Goal: Information Seeking & Learning: Get advice/opinions

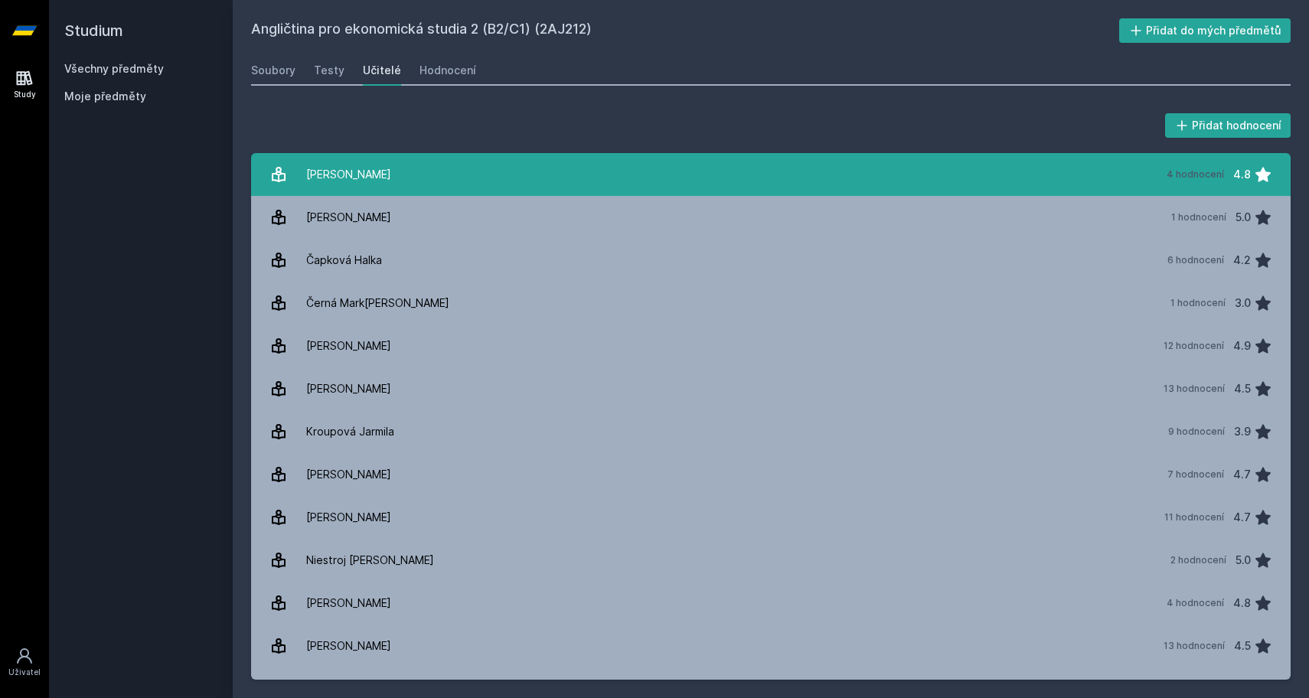
click at [417, 164] on link "Adam[PERSON_NAME] 4 hodnocení 4.8" at bounding box center [770, 174] width 1039 height 43
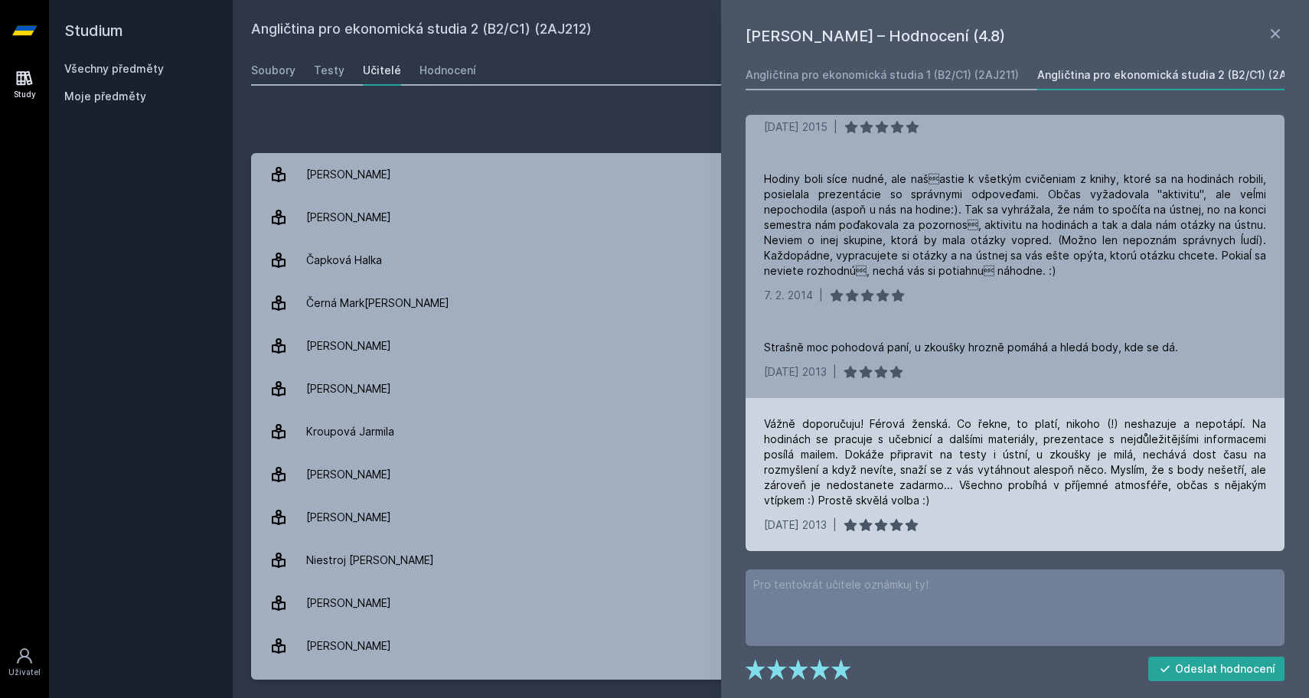
scroll to position [222, 0]
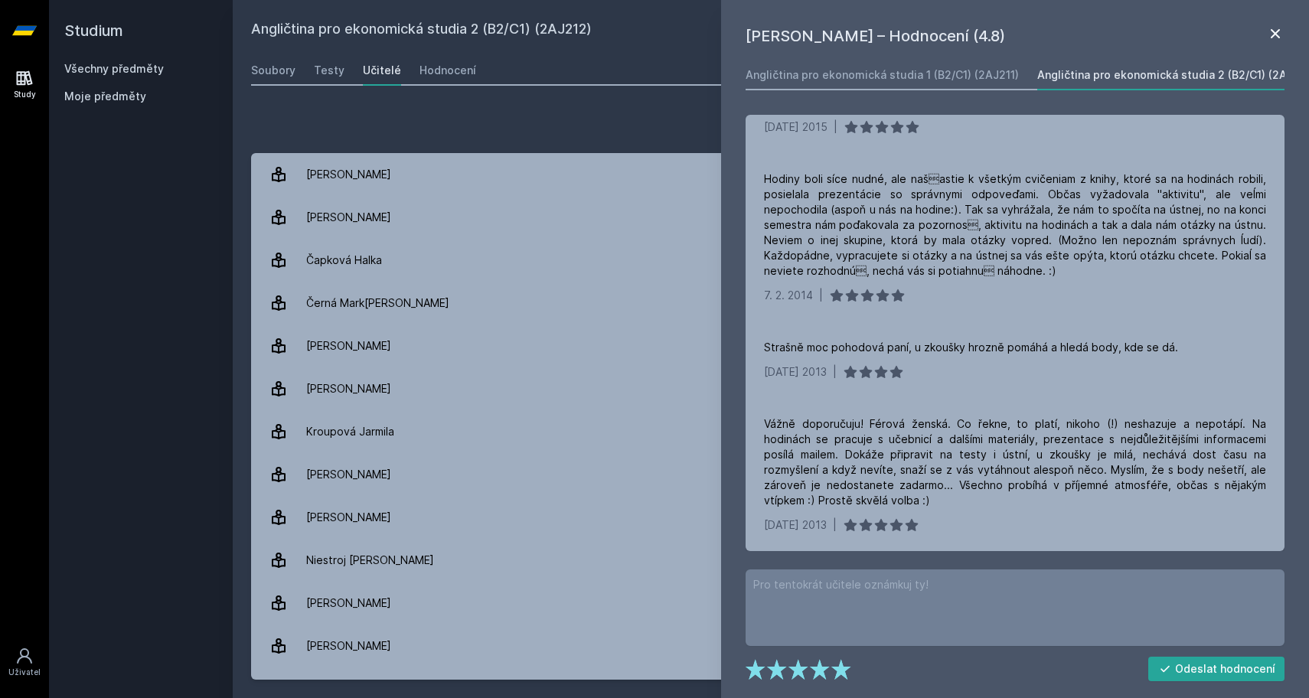
click at [1280, 34] on icon at bounding box center [1275, 33] width 18 height 18
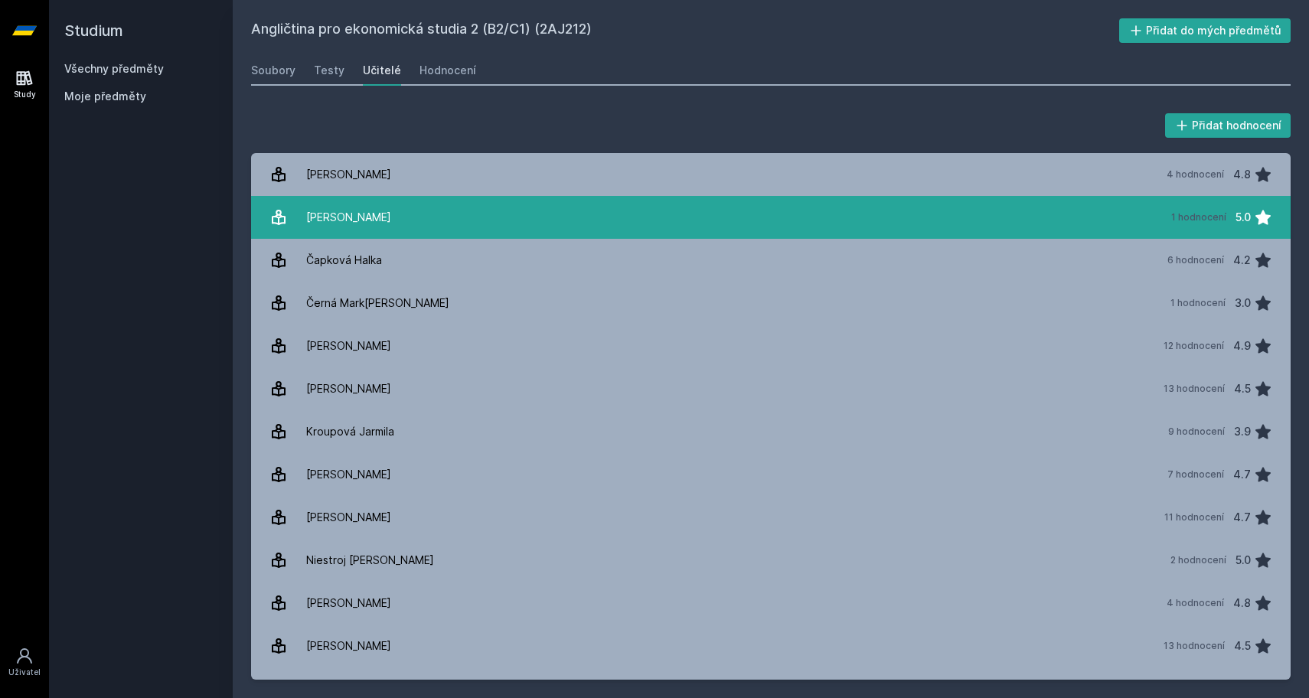
click at [893, 218] on link "[PERSON_NAME] 1 hodnocení 5.0" at bounding box center [770, 217] width 1039 height 43
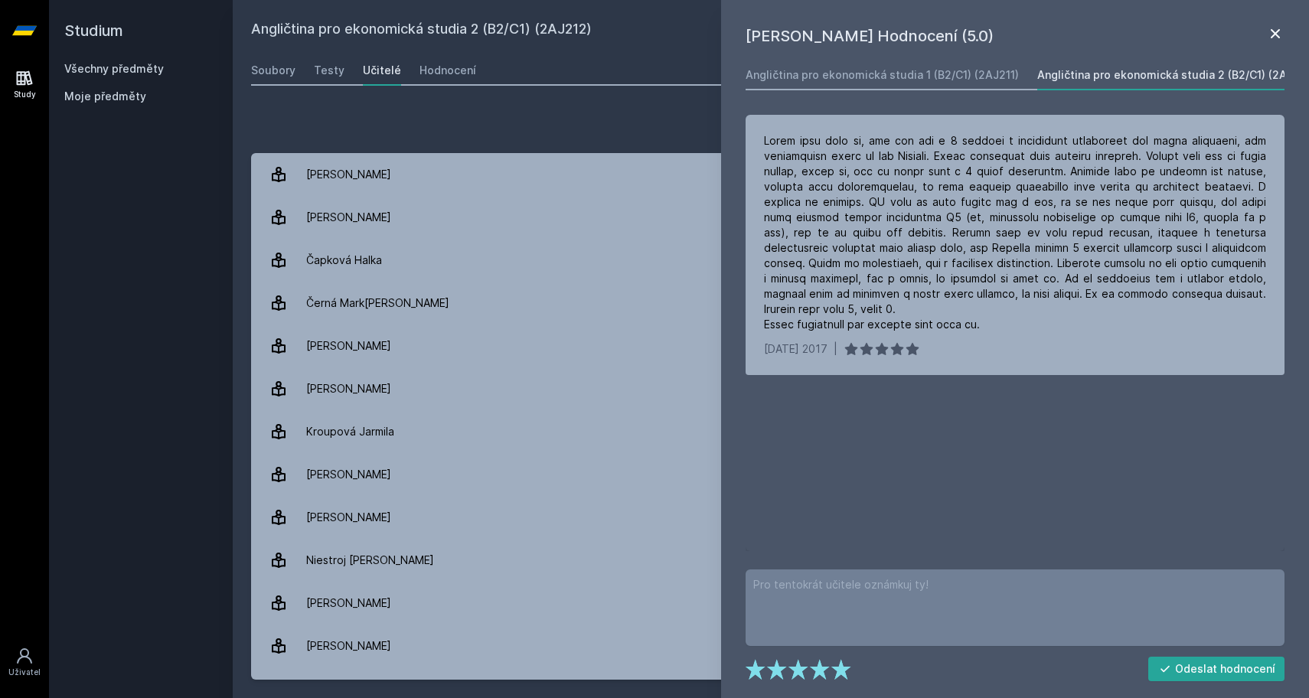
click at [1273, 31] on icon at bounding box center [1274, 33] width 9 height 9
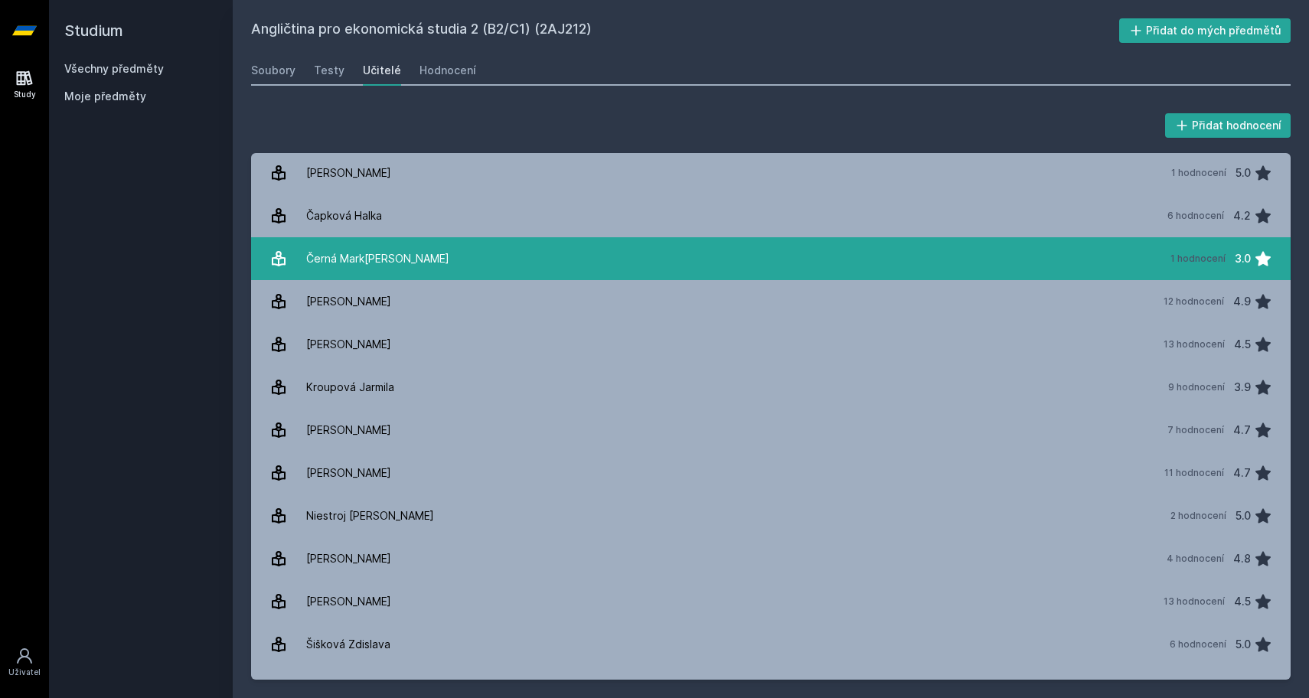
scroll to position [46, 0]
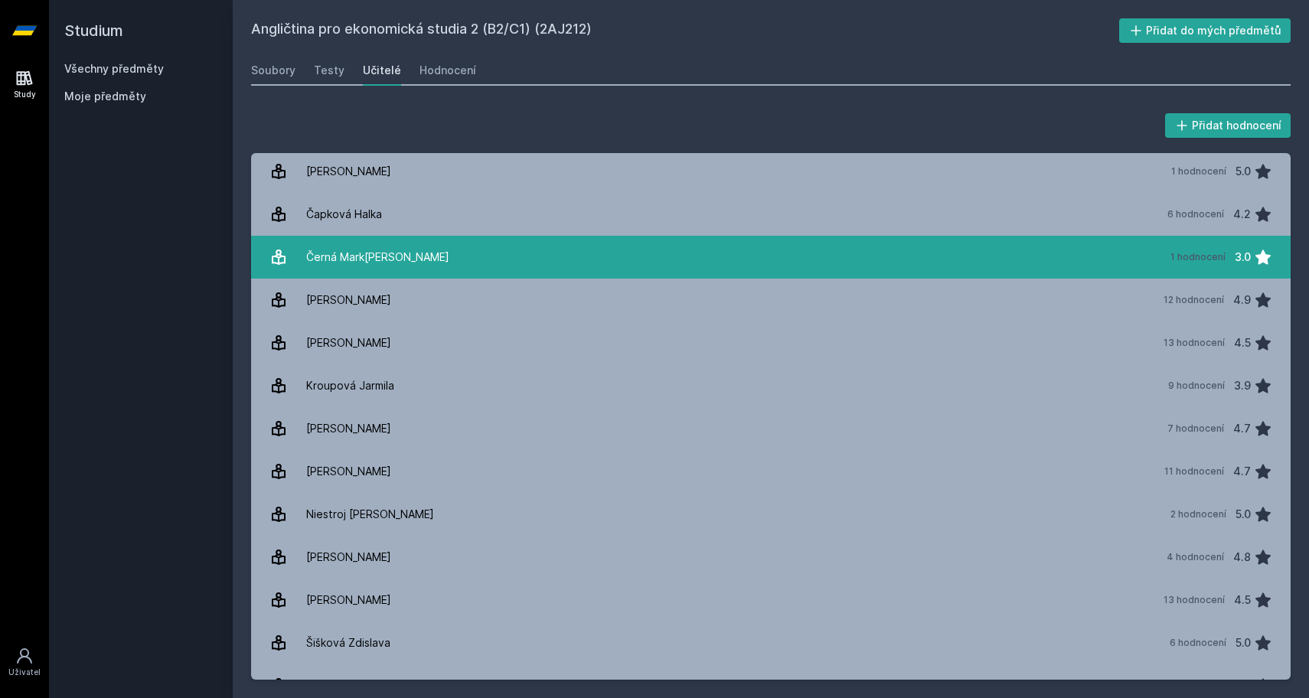
click at [1179, 275] on link "Černá Mark[PERSON_NAME] 1 hodnocení 3.0" at bounding box center [770, 257] width 1039 height 43
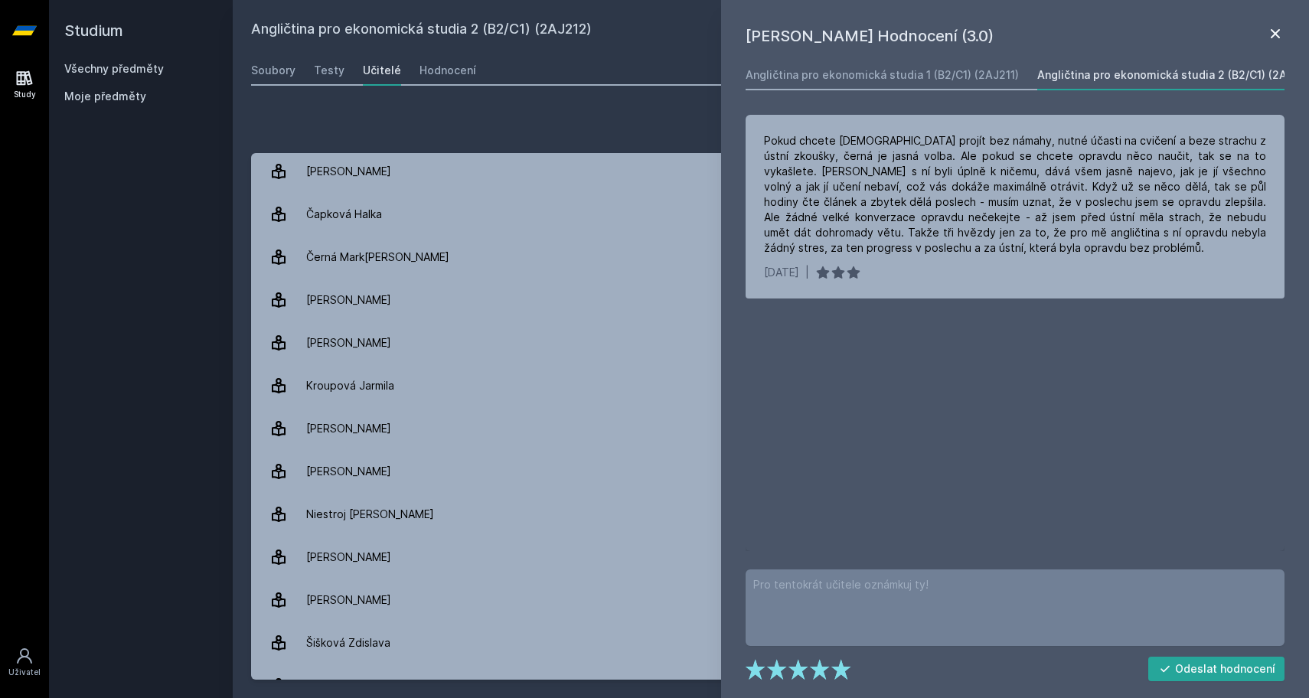
click at [1280, 32] on icon at bounding box center [1275, 33] width 18 height 18
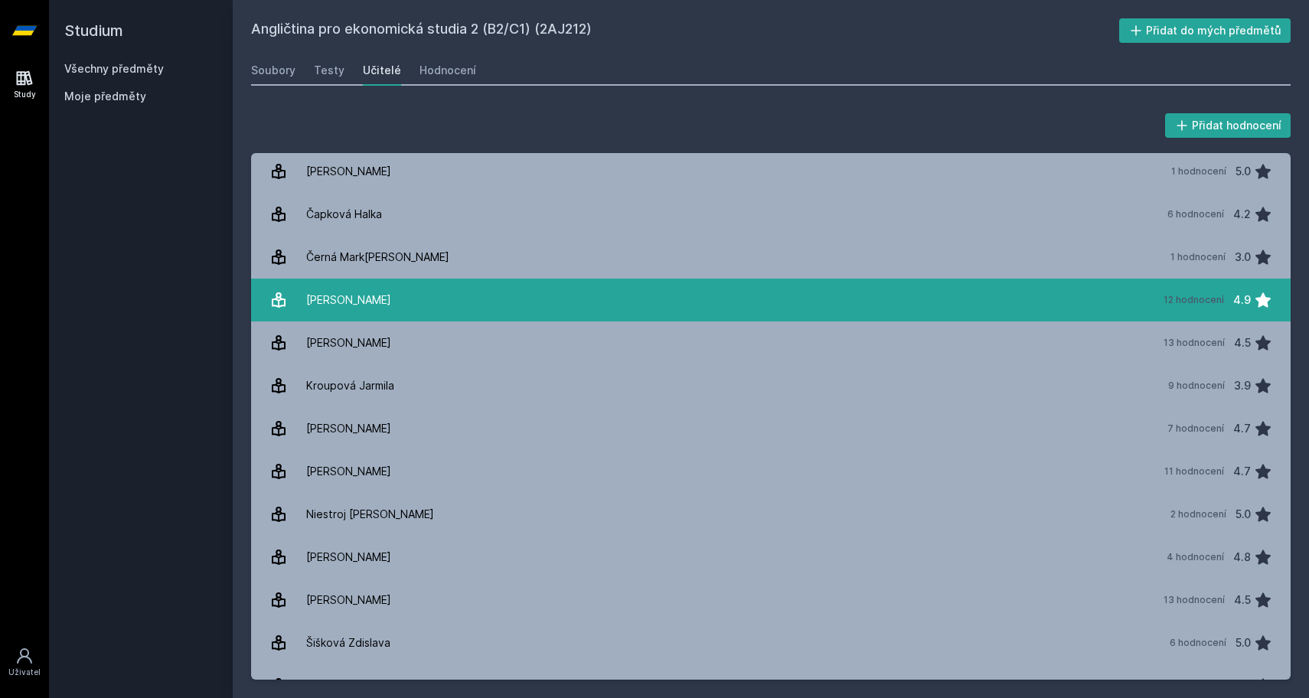
click at [1209, 295] on div "12 hodnocení" at bounding box center [1193, 300] width 60 height 12
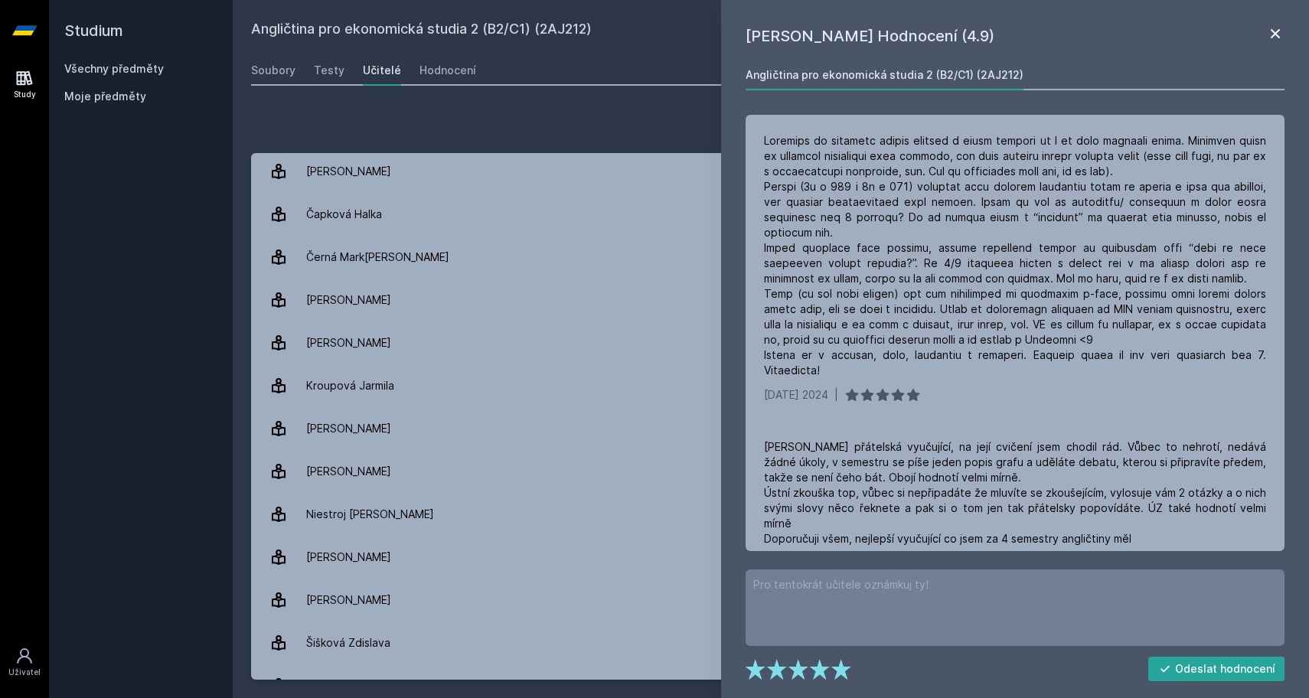
click at [1273, 32] on icon at bounding box center [1274, 33] width 9 height 9
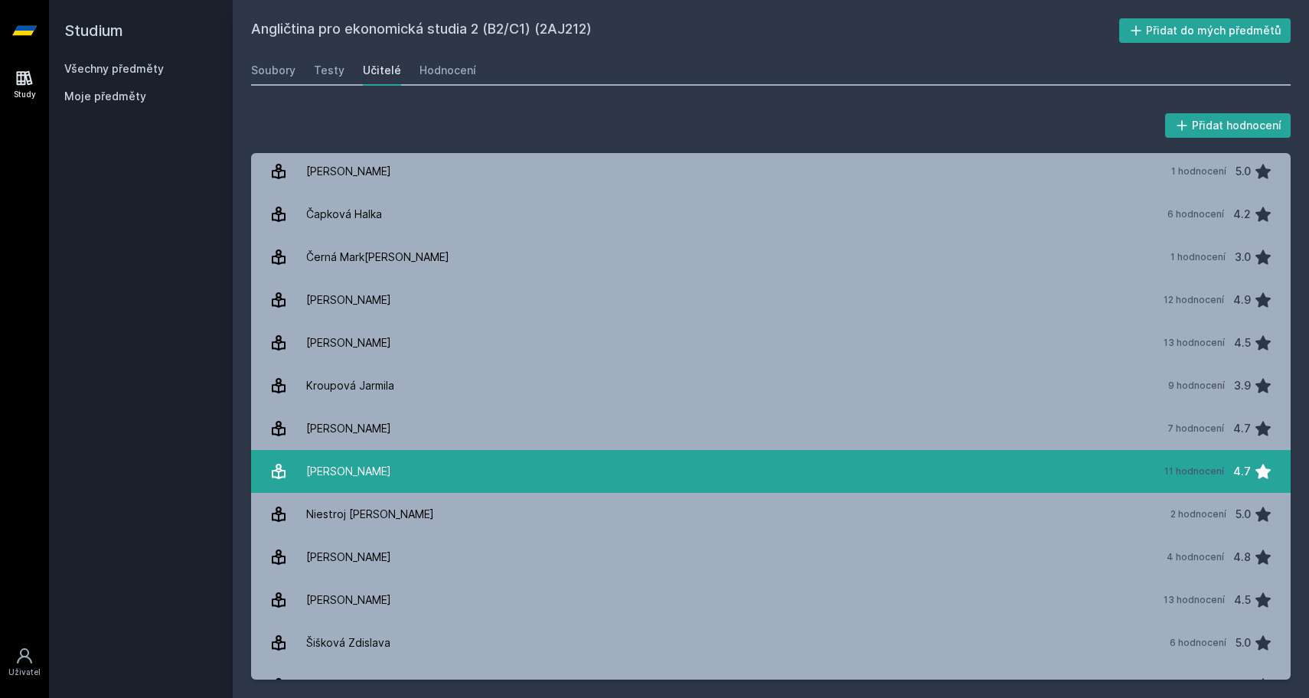
click at [1097, 479] on link "[PERSON_NAME] 11 hodnocení 4.7" at bounding box center [770, 471] width 1039 height 43
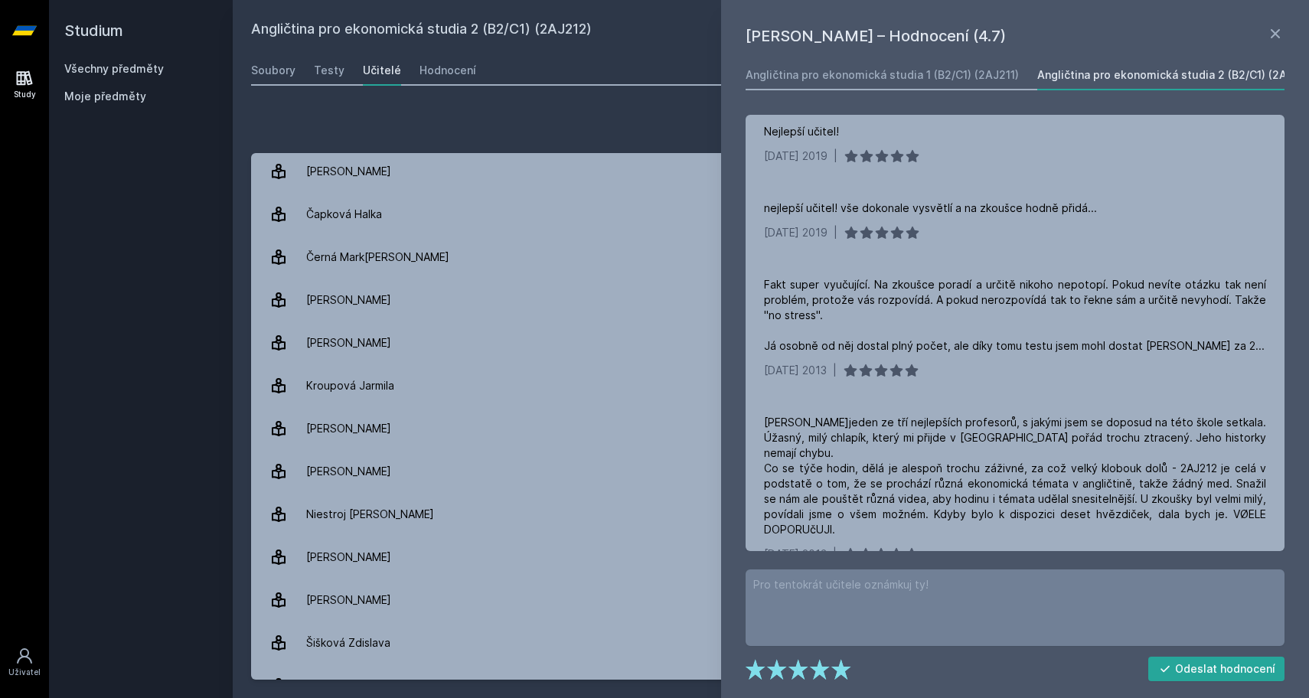
scroll to position [758, 0]
click at [1271, 37] on icon at bounding box center [1274, 33] width 9 height 9
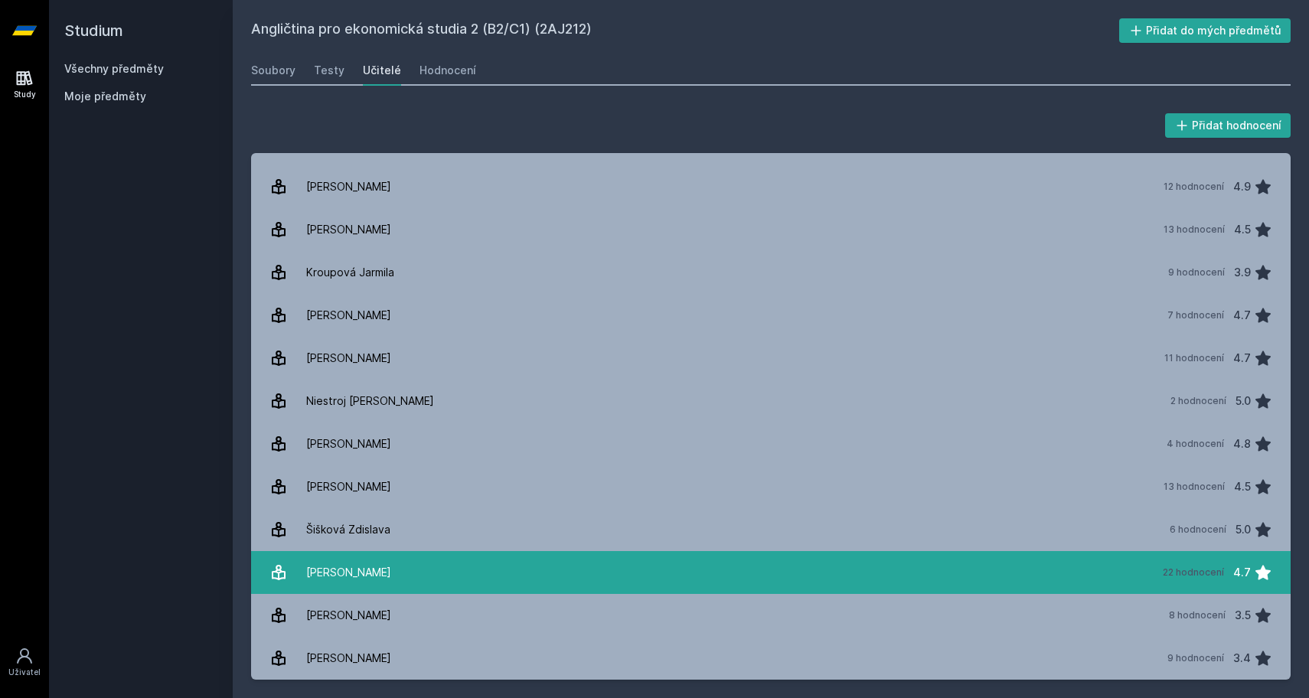
click at [980, 569] on link "[PERSON_NAME] 22 hodnocení 4.7" at bounding box center [770, 572] width 1039 height 43
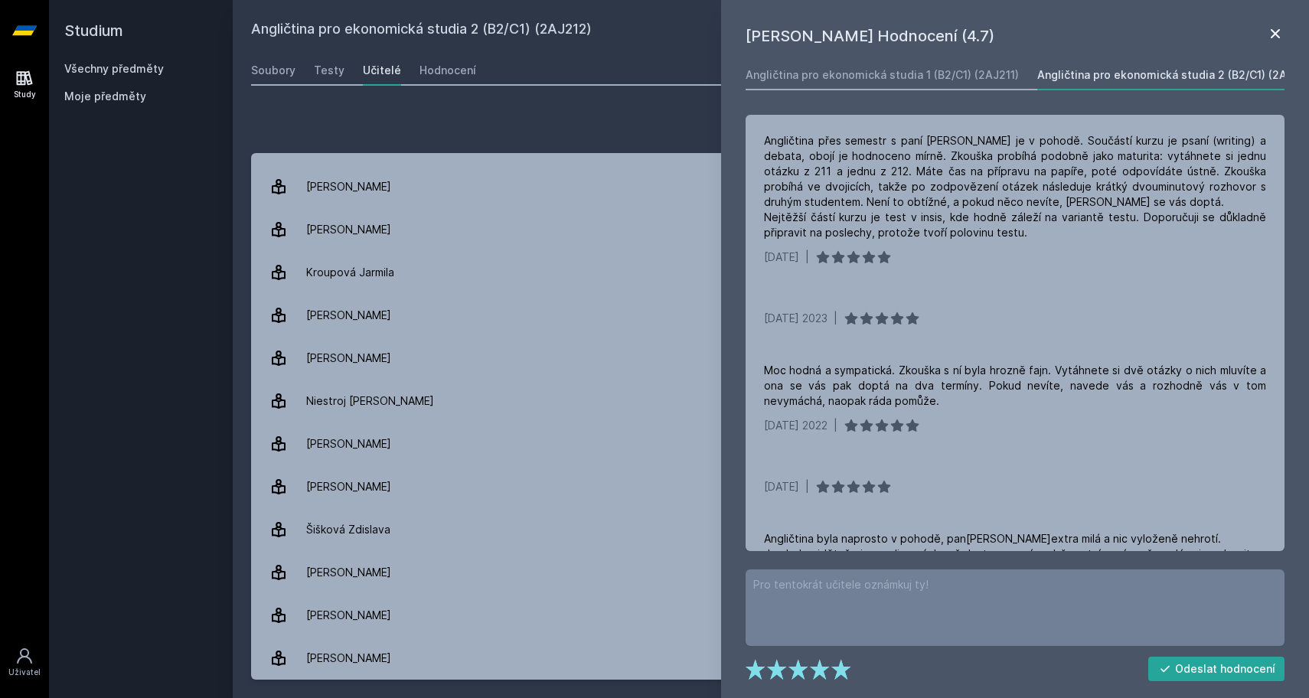
click at [1277, 30] on icon at bounding box center [1275, 33] width 18 height 18
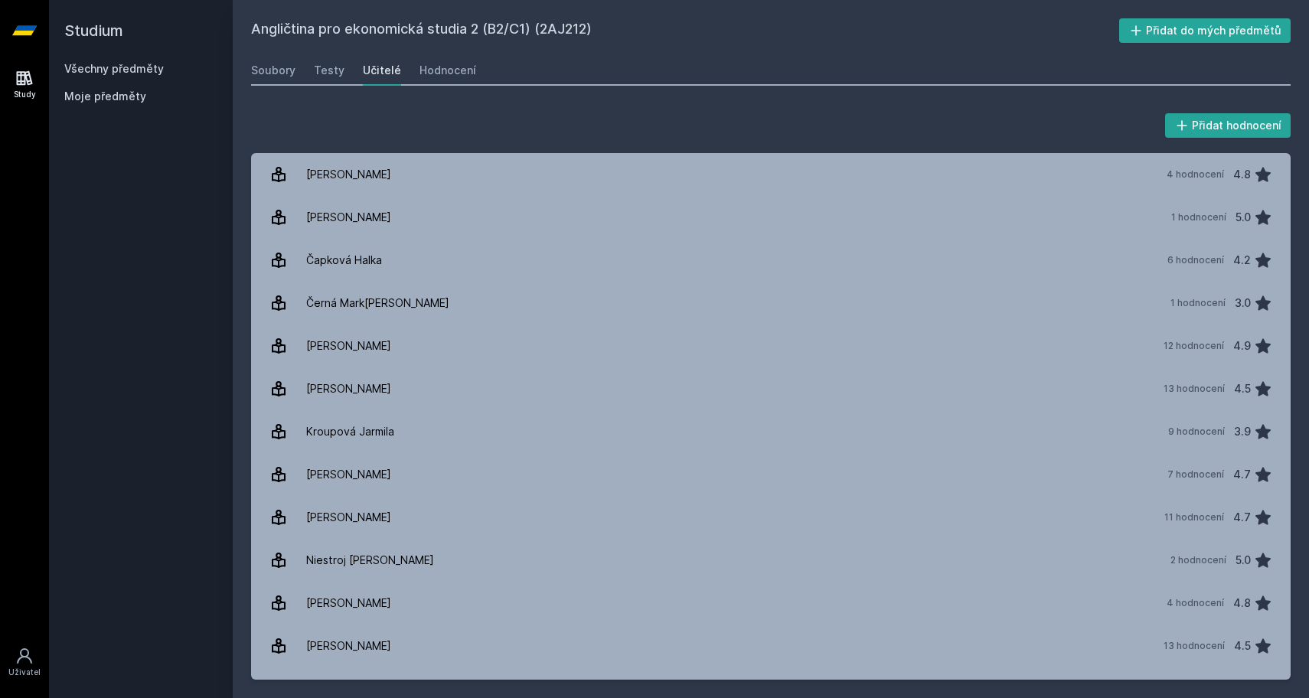
click at [155, 69] on link "Všechny předměty" at bounding box center [113, 68] width 99 height 13
